Goal: Task Accomplishment & Management: Manage account settings

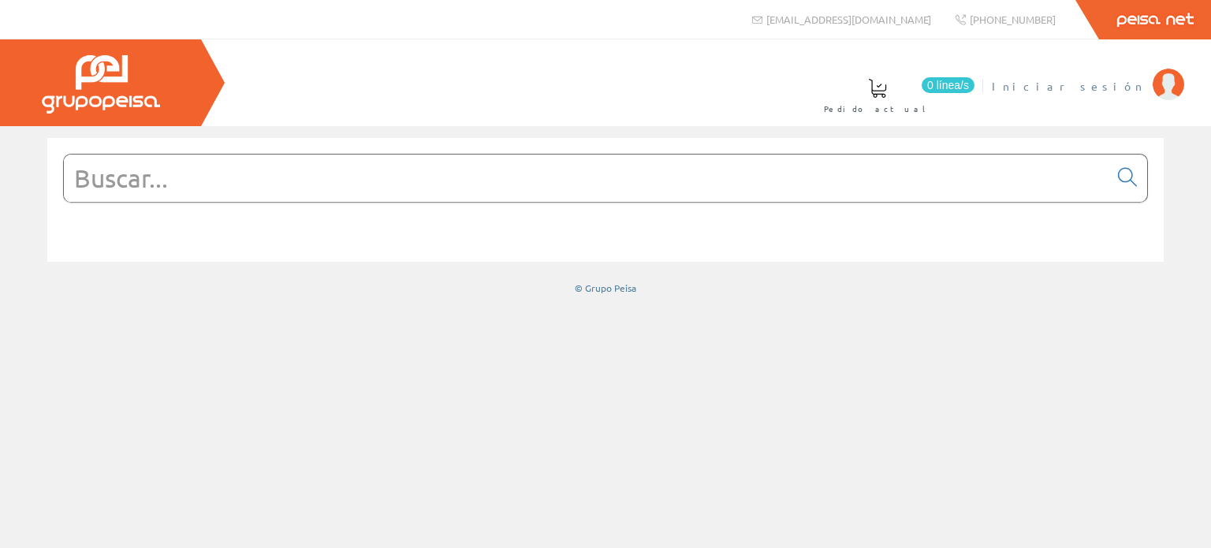
click at [1130, 82] on span "Iniciar sesión" at bounding box center [1067, 86] width 153 height 16
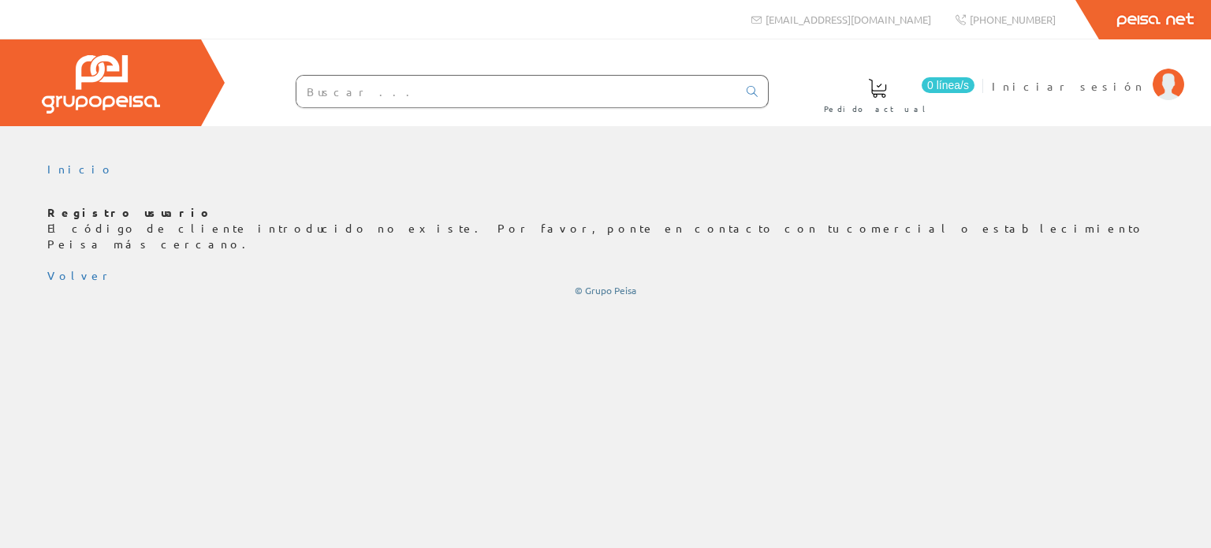
click at [1011, 237] on div "Registro usuario El código de cliente introducido no existe. Por favor, ponte e…" at bounding box center [605, 251] width 1116 height 92
click at [68, 174] on link "Inicio" at bounding box center [80, 169] width 67 height 14
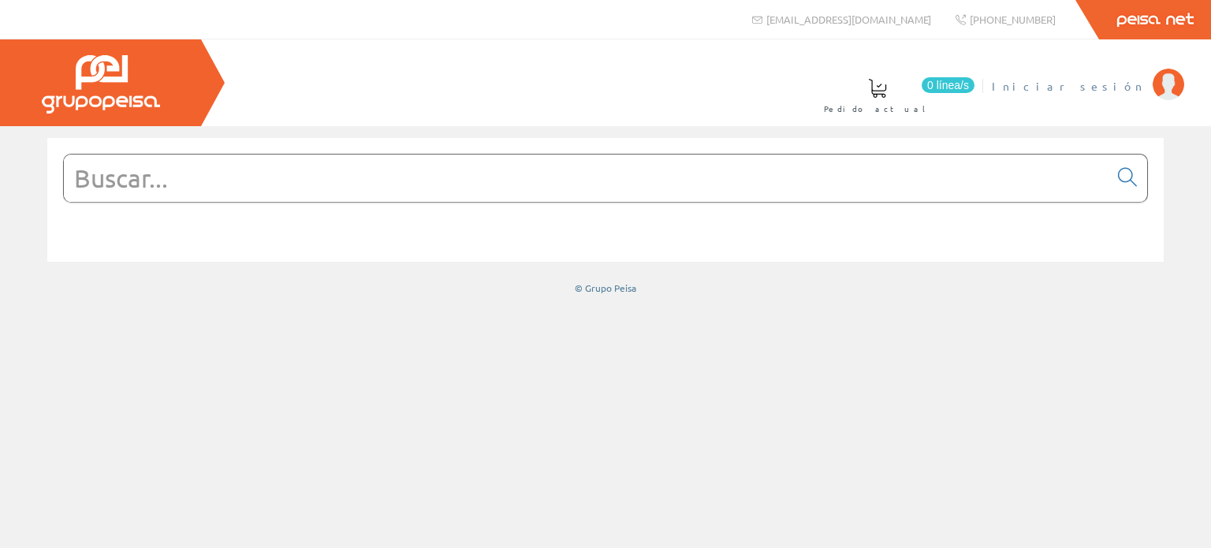
click at [1141, 83] on span "Iniciar sesión" at bounding box center [1067, 86] width 153 height 16
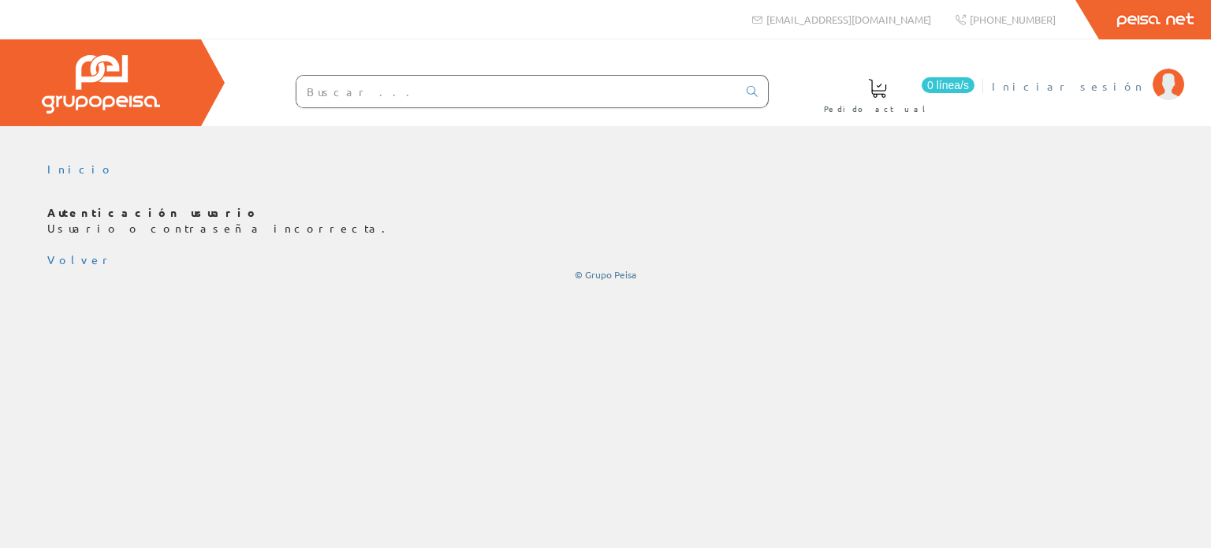
click at [1121, 87] on span "Iniciar sesión" at bounding box center [1067, 86] width 153 height 16
